Goal: Entertainment & Leisure: Consume media (video, audio)

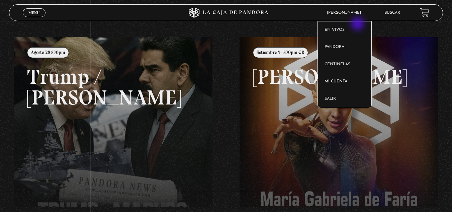
scroll to position [66, 0]
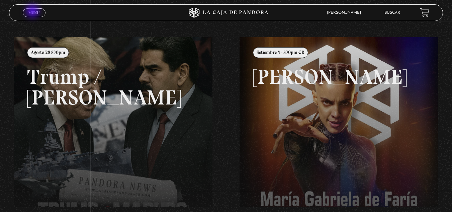
click at [33, 12] on span "Menu" at bounding box center [33, 13] width 11 height 4
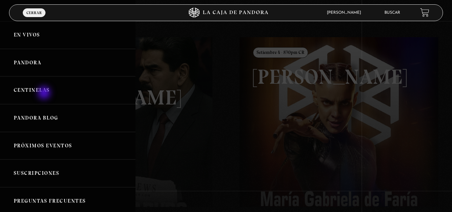
click at [45, 93] on link "Centinelas" at bounding box center [68, 90] width 136 height 28
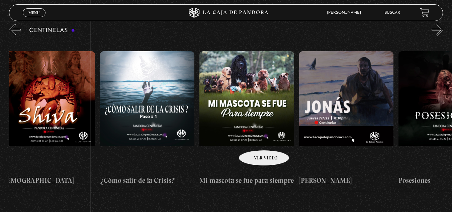
scroll to position [0, 5684]
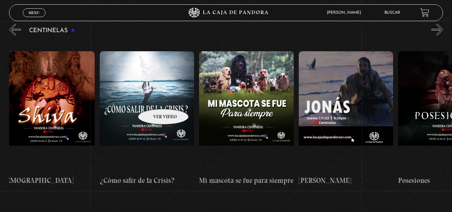
click at [155, 99] on figure at bounding box center [147, 111] width 95 height 120
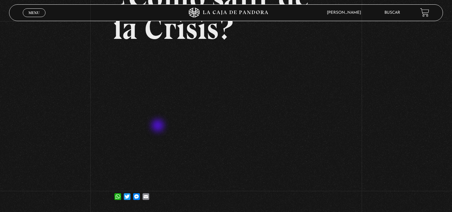
scroll to position [74, 0]
